Goal: Task Accomplishment & Management: Manage account settings

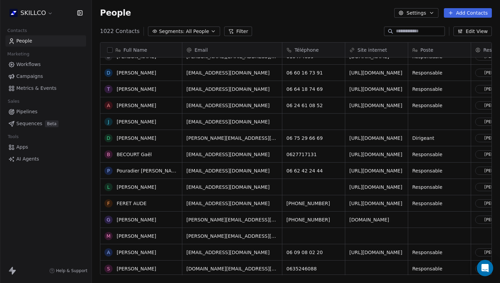
scroll to position [40, 0]
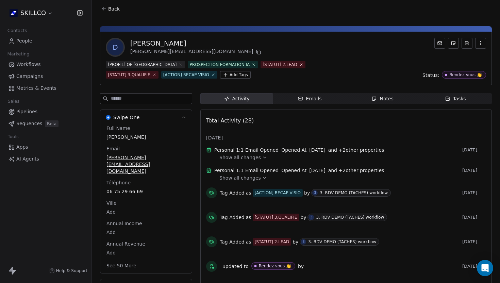
click at [365, 99] on span "Notes Notes" at bounding box center [383, 98] width 73 height 11
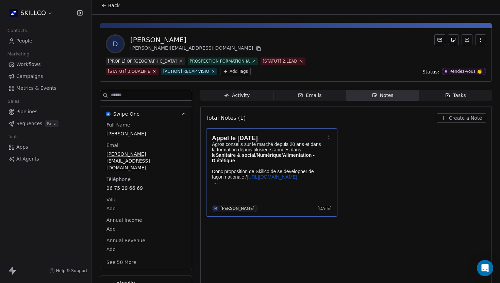
scroll to position [5, 0]
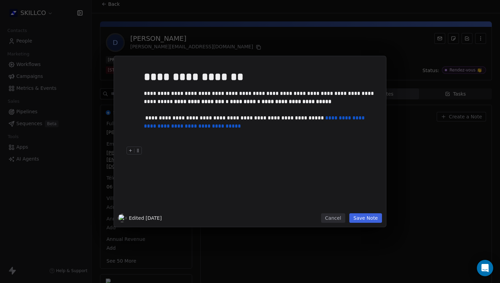
click at [371, 217] on button "Save Note" at bounding box center [366, 218] width 33 height 10
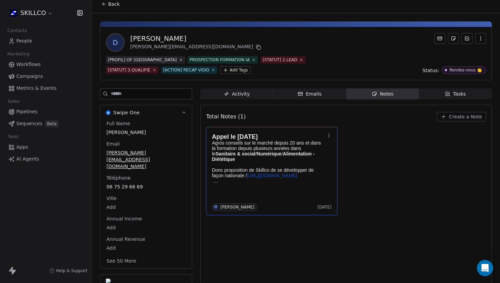
click at [351, 208] on div "Appel le 01/10/25 Agros conseils sur le marché depuis 20 ans et dans la formati…" at bounding box center [346, 171] width 280 height 89
click at [268, 227] on div "Total Notes (1) Create a Note Appel le 01/10/25 Agros conseils sur le marché de…" at bounding box center [346, 194] width 280 height 170
